Goal: Task Accomplishment & Management: Manage account settings

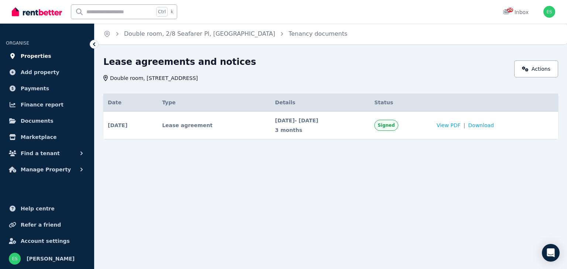
click at [34, 54] on span "Properties" at bounding box center [36, 56] width 31 height 9
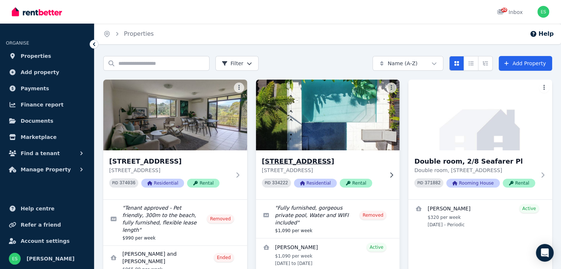
click at [330, 109] on img at bounding box center [327, 115] width 151 height 75
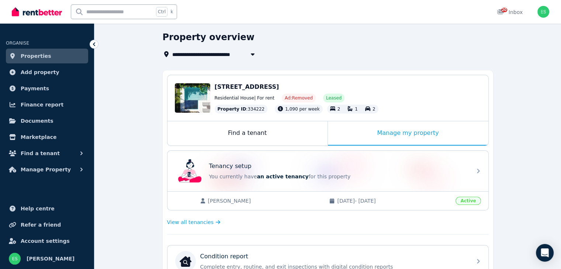
scroll to position [37, 0]
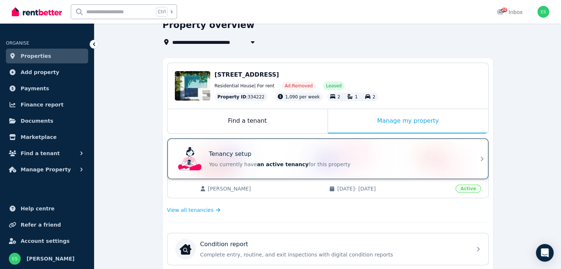
click at [354, 156] on div "Tenancy setup" at bounding box center [338, 154] width 258 height 9
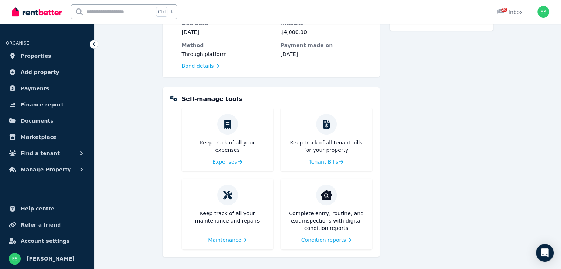
scroll to position [263, 0]
click at [328, 164] on span "Tenant Bills" at bounding box center [324, 160] width 30 height 7
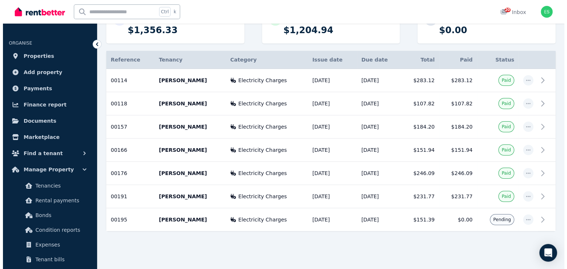
scroll to position [112, 0]
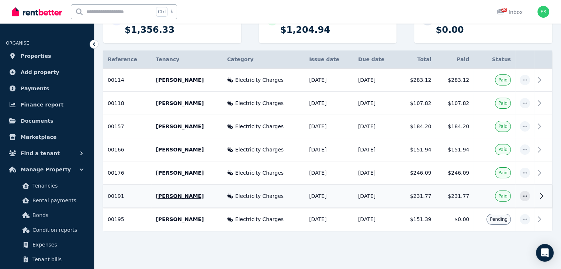
click at [399, 195] on td "$231.77" at bounding box center [417, 196] width 38 height 23
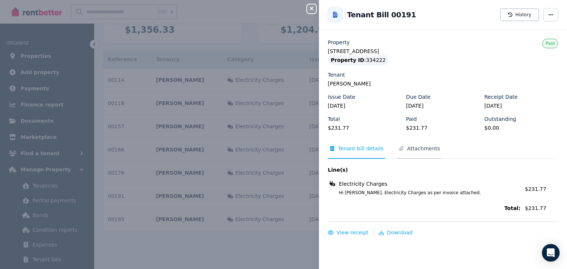
click at [418, 151] on span "Attachments" at bounding box center [423, 148] width 33 height 7
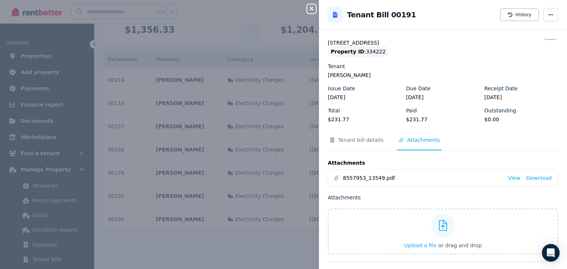
scroll to position [15, 0]
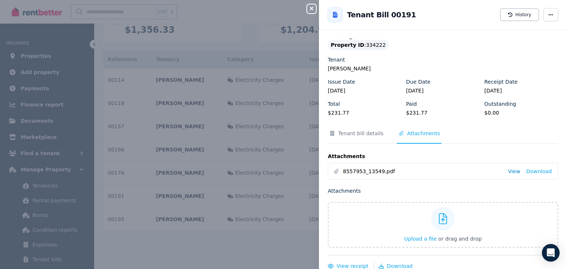
click at [508, 172] on link "View" at bounding box center [514, 171] width 12 height 7
